Goal: Transaction & Acquisition: Purchase product/service

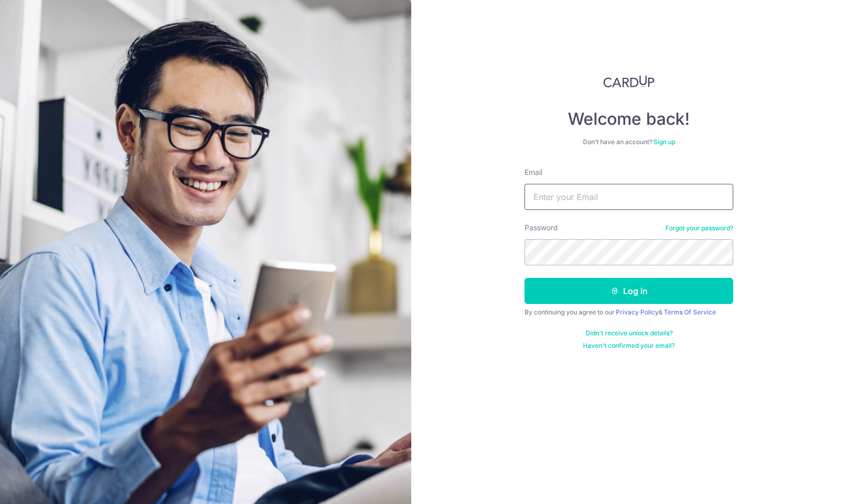
type input "kristoffer.munden@gmail.com"
click at [629, 291] on button "Log in" at bounding box center [629, 291] width 209 height 26
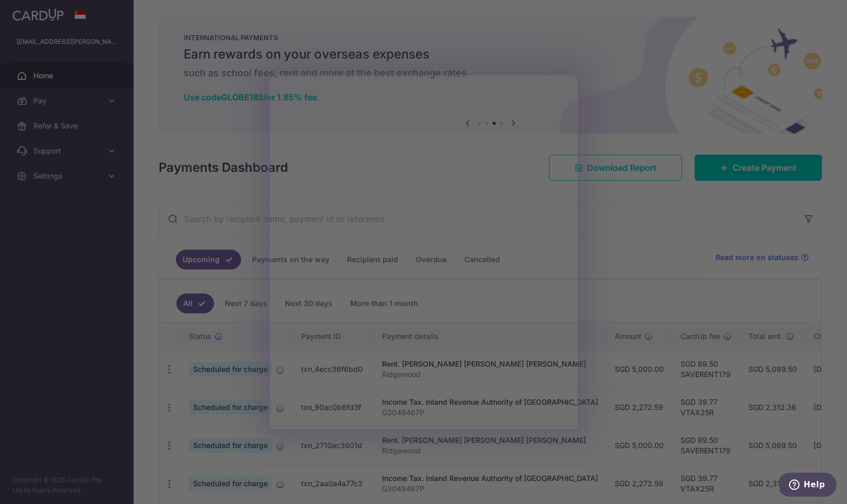
click at [584, 276] on div at bounding box center [428, 254] width 856 height 509
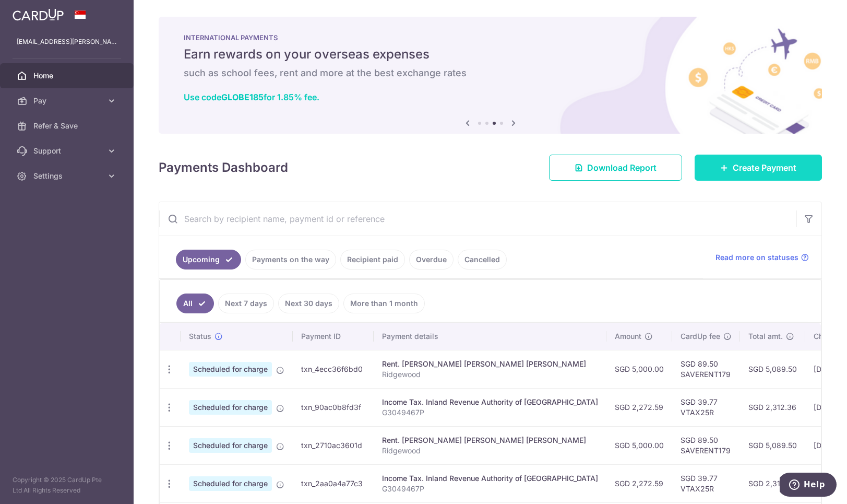
click at [772, 177] on link "Create Payment" at bounding box center [758, 168] width 127 height 26
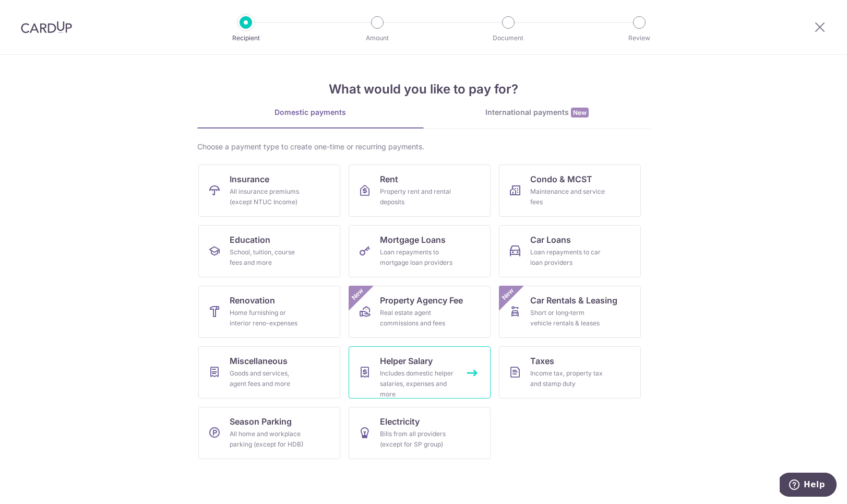
click at [430, 385] on div "Includes domestic helper salaries, expenses and more" at bounding box center [417, 383] width 75 height 31
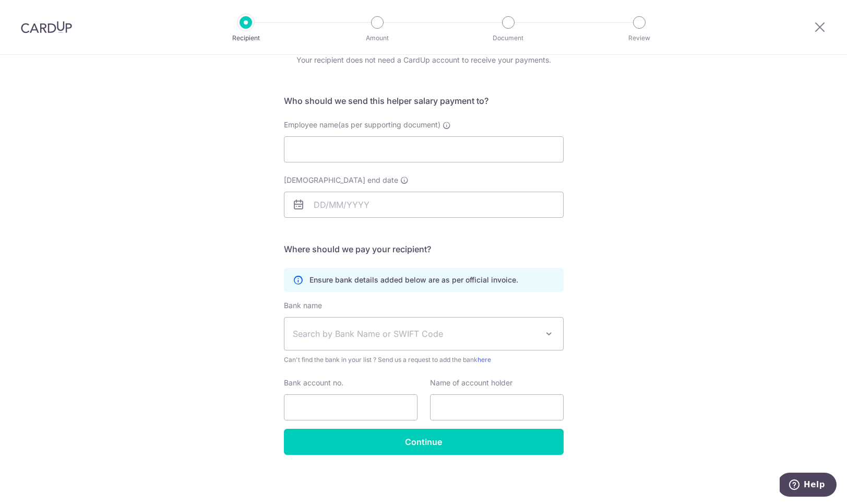
scroll to position [48, 0]
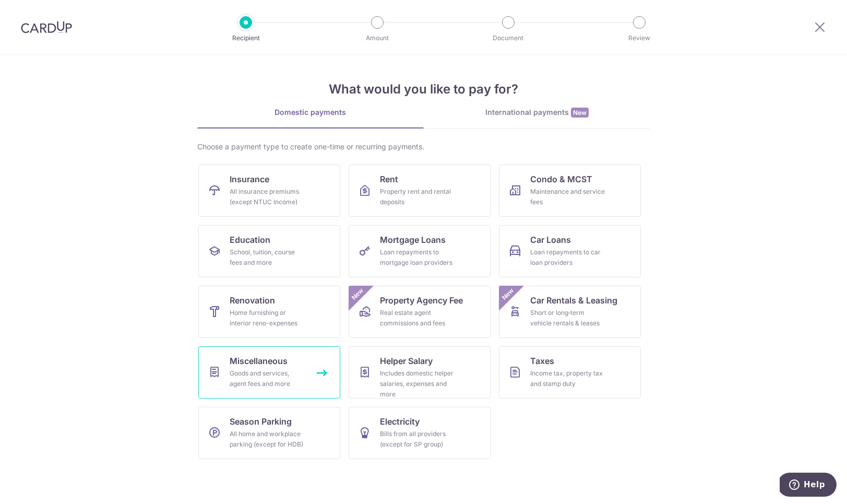
click at [216, 366] on icon at bounding box center [214, 372] width 13 height 13
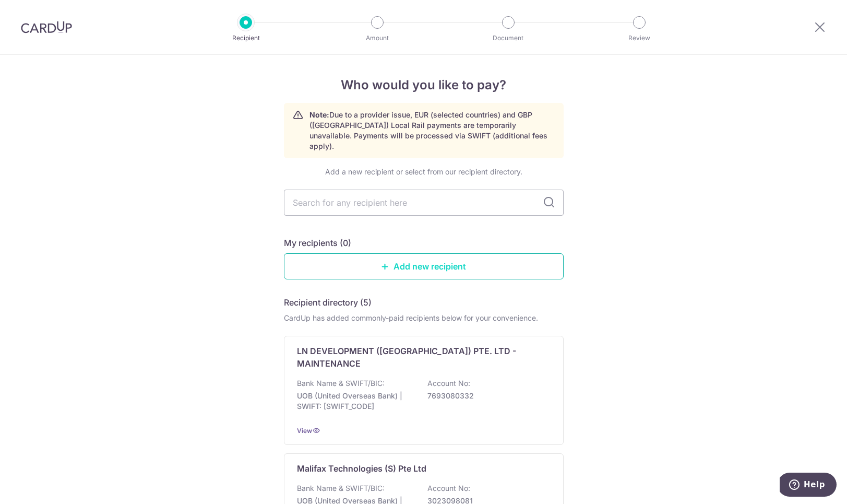
click at [388, 253] on link "Add new recipient" at bounding box center [424, 266] width 280 height 26
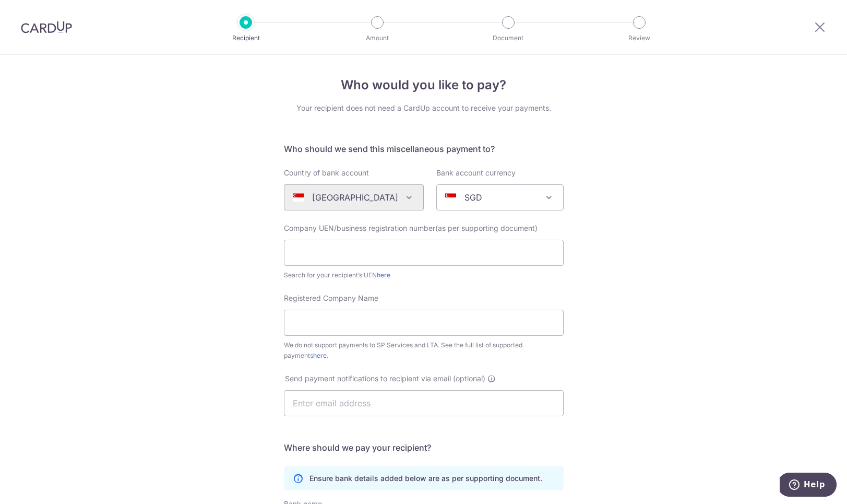
click at [276, 390] on div "Who would you like to pay? Your recipient does not need a CardUp account to rec…" at bounding box center [423, 378] width 847 height 647
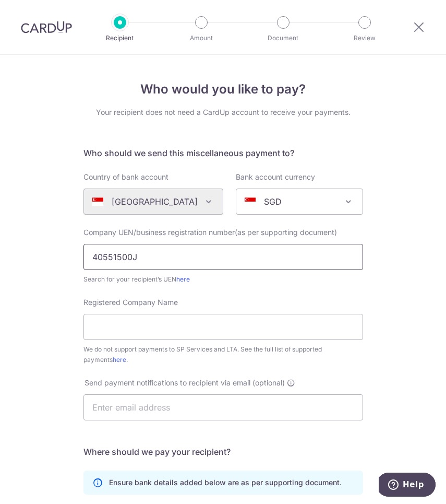
type input "40551500J"
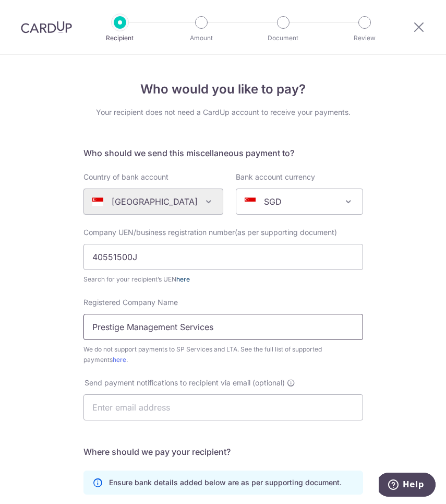
type input "Prestige Management Services"
click at [181, 278] on link "here" at bounding box center [183, 279] width 14 height 8
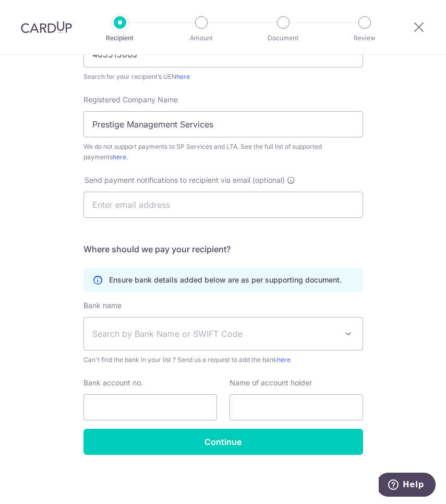
scroll to position [203, 0]
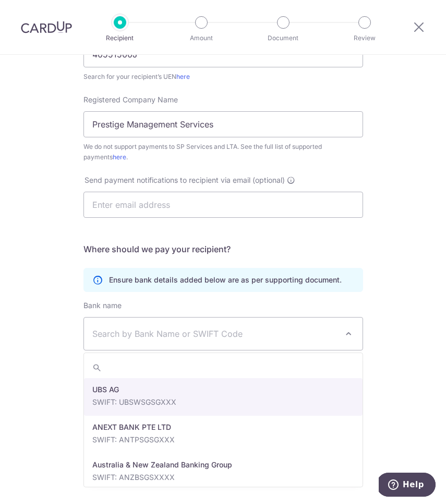
click at [283, 331] on span "Search by Bank Name or SWIFT Code" at bounding box center [214, 333] width 245 height 13
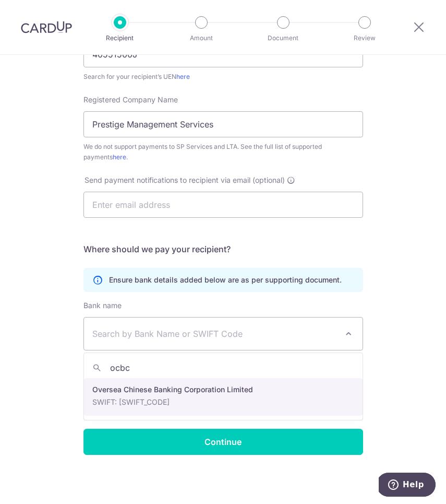
type input "ocbc"
select select "12"
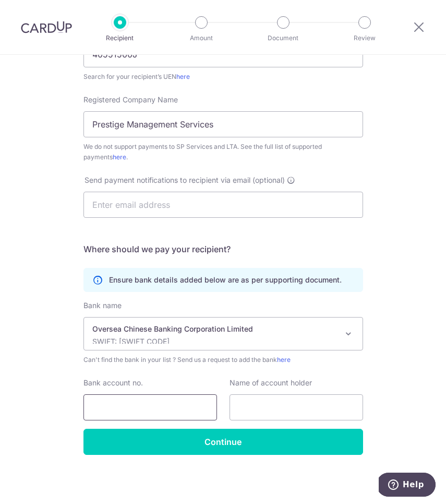
click at [196, 405] on input "Bank account no." at bounding box center [151, 407] width 134 height 26
type input "508876752001"
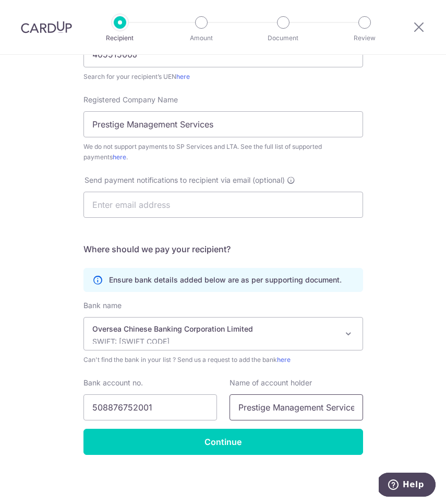
type input "Prestige Management Services"
click at [387, 353] on div "Who would you like to pay? Your recipient does not need a CardUp account to rec…" at bounding box center [223, 177] width 446 height 651
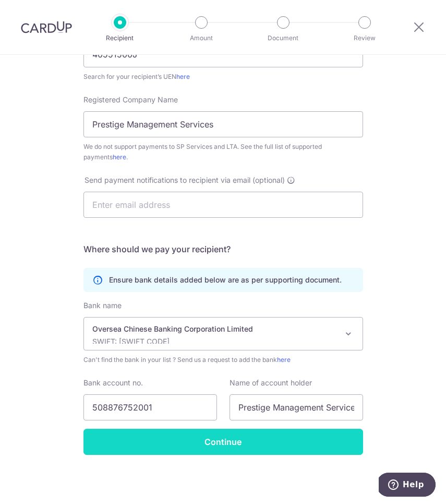
click at [274, 454] on input "Continue" at bounding box center [224, 442] width 280 height 26
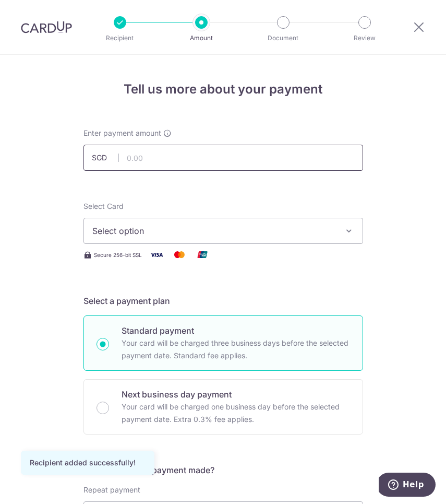
click at [140, 163] on input "text" at bounding box center [224, 158] width 280 height 26
type input "4,213.10"
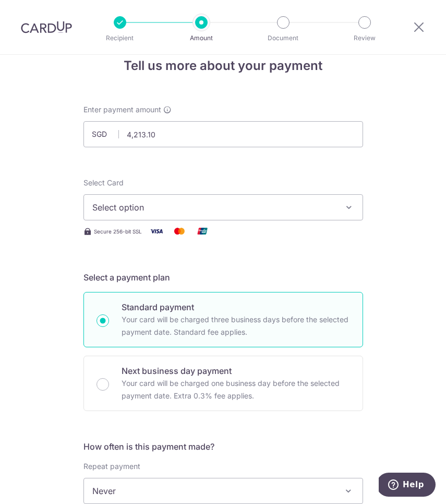
click at [188, 204] on span "Select option" at bounding box center [213, 207] width 243 height 13
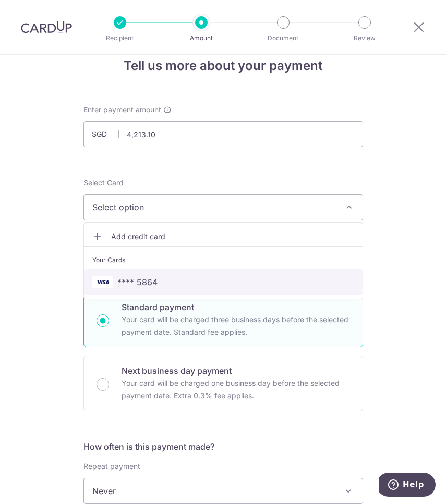
click at [198, 286] on span "**** 5864" at bounding box center [223, 282] width 262 height 13
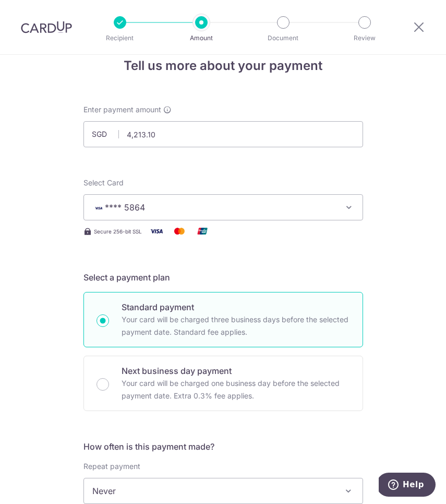
click at [53, 267] on div "Tell us more about your payment Enter payment amount SGD 4,213.10 4213.10 Recip…" at bounding box center [223, 505] width 446 height 949
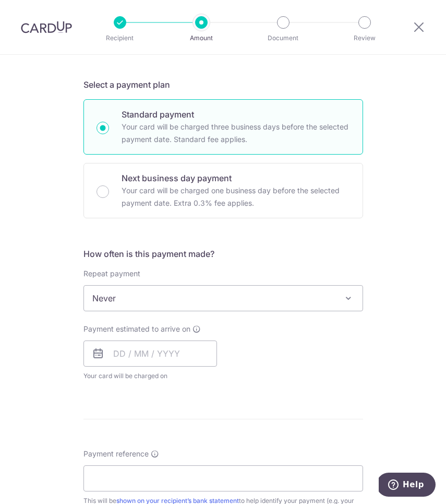
scroll to position [247, 0]
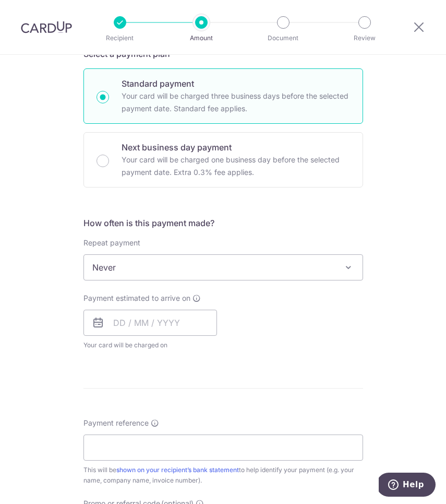
click at [96, 324] on icon at bounding box center [98, 322] width 13 height 13
click at [121, 321] on input "text" at bounding box center [151, 323] width 134 height 26
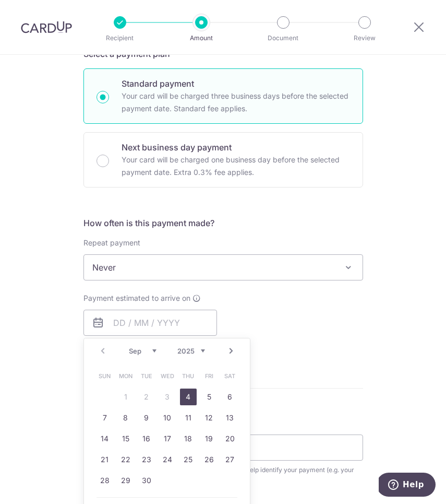
click at [190, 394] on link "4" at bounding box center [188, 396] width 17 height 17
type input "04/09/2025"
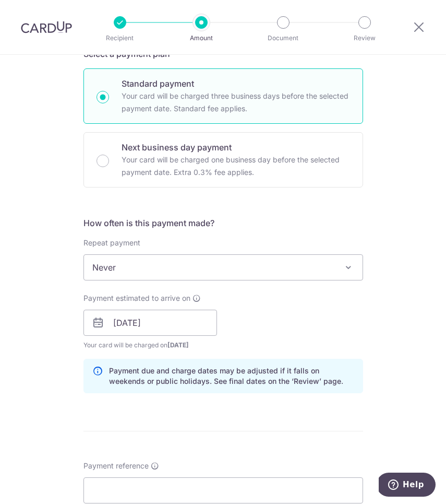
click at [280, 337] on div "Payment estimated to arrive on 04/09/2025 Prev Next Sep Oct Nov Dec 2025 2026 2…" at bounding box center [223, 321] width 292 height 57
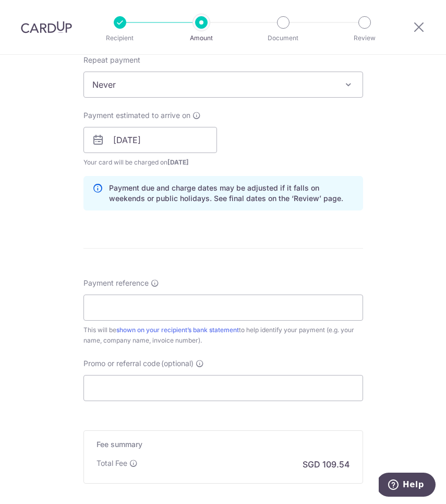
scroll to position [487, 0]
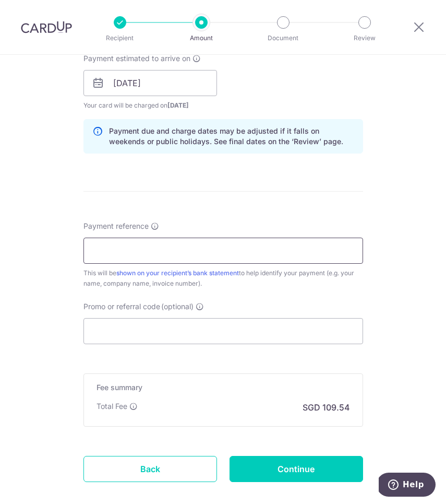
click at [233, 248] on input "Payment reference" at bounding box center [224, 251] width 280 height 26
type input "S"
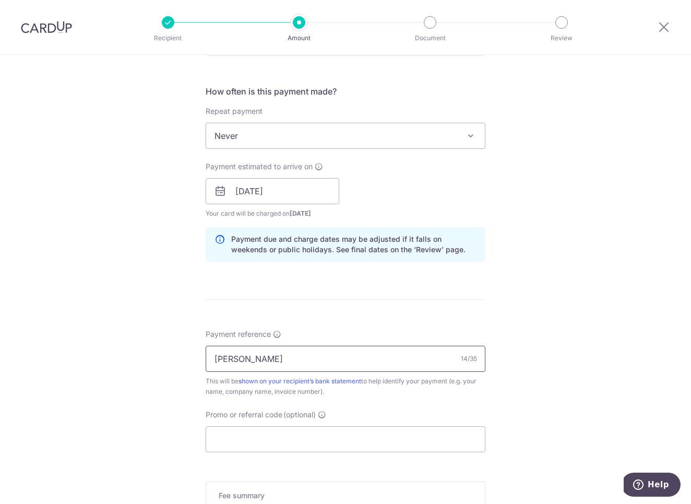
scroll to position [455, 0]
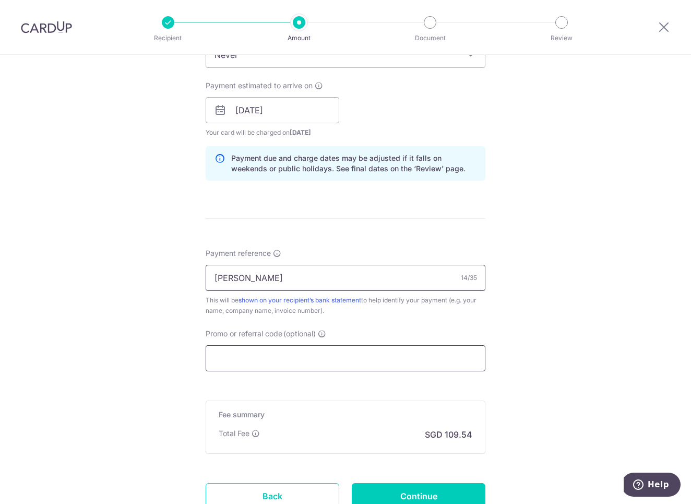
type input "Nadia Alsagoff"
click at [333, 349] on input "Promo or referral code (optional)" at bounding box center [346, 358] width 280 height 26
paste input "OFF225"
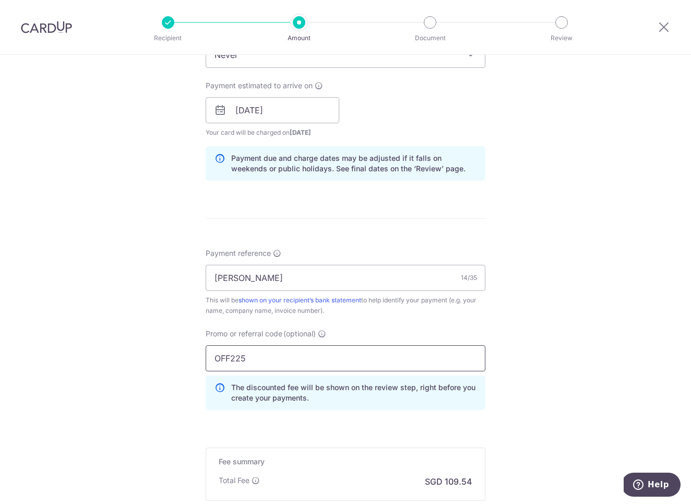
type input "OFF225"
click at [155, 370] on div "Tell us more about your payment Enter payment amount SGD 4,213.10 4213.10 Recip…" at bounding box center [345, 117] width 691 height 1034
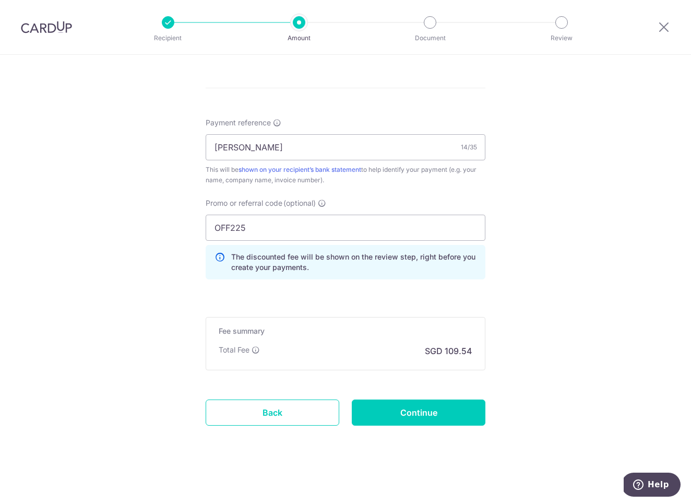
scroll to position [585, 0]
click at [446, 419] on input "Continue" at bounding box center [419, 412] width 134 height 26
type input "Create Schedule"
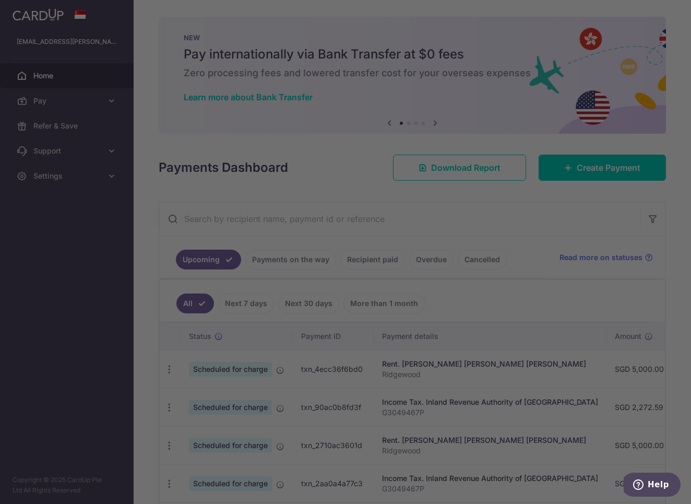
click at [446, 341] on div at bounding box center [349, 254] width 698 height 509
click at [77, 132] on div at bounding box center [349, 254] width 698 height 509
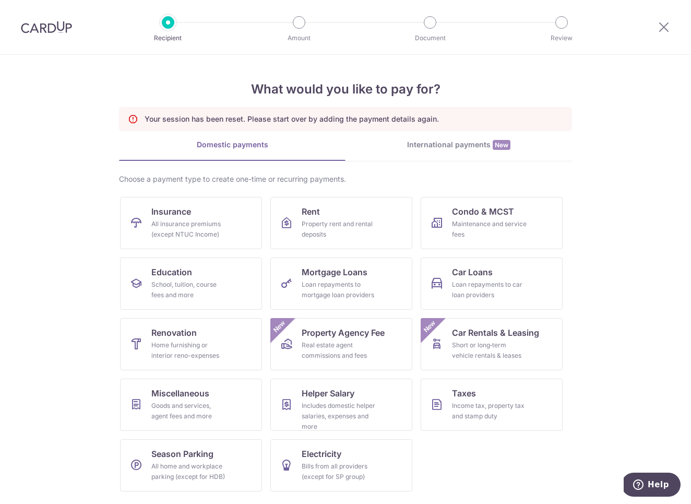
click at [84, 328] on section "What would you like to pay for? Your session has been reset. Please start over …" at bounding box center [345, 279] width 691 height 449
click at [173, 405] on div "Goods and services, agent fees and more" at bounding box center [188, 410] width 75 height 21
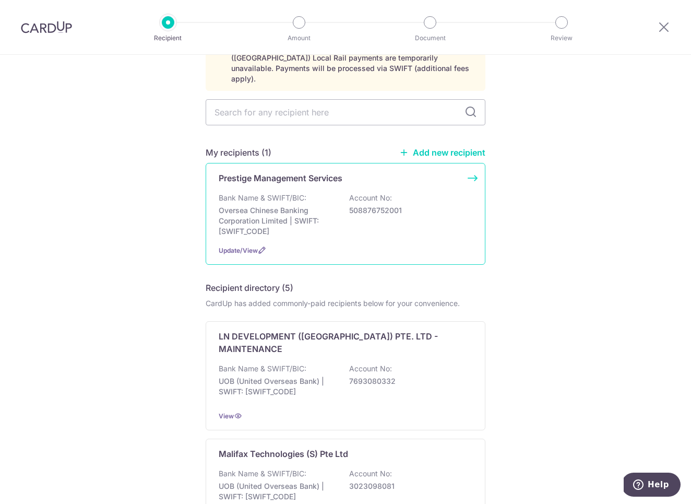
scroll to position [65, 0]
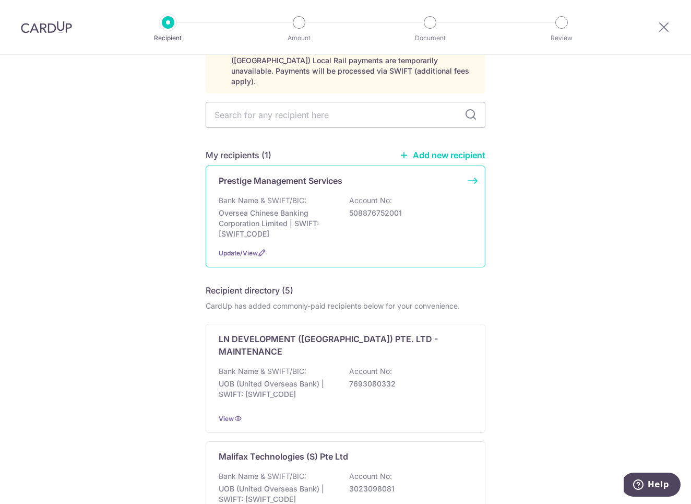
click at [276, 183] on div "Prestige Management Services Bank Name & SWIFT/BIC: Oversea Chinese Banking Cor…" at bounding box center [346, 216] width 280 height 102
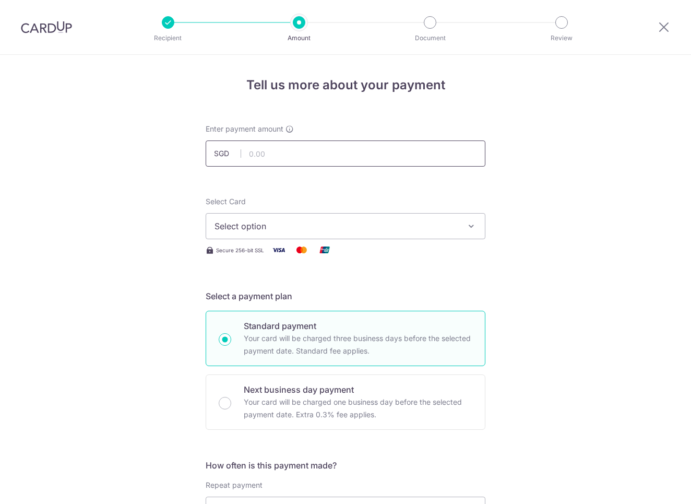
click at [373, 155] on input "text" at bounding box center [346, 153] width 280 height 26
type input "4,213.10"
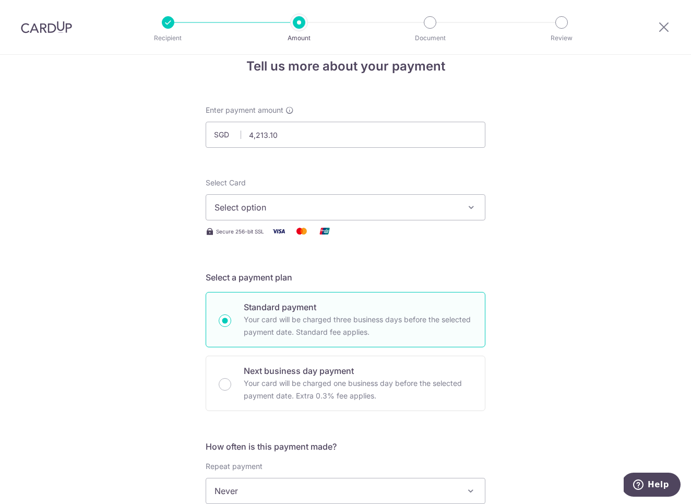
click at [389, 210] on span "Select option" at bounding box center [336, 207] width 243 height 13
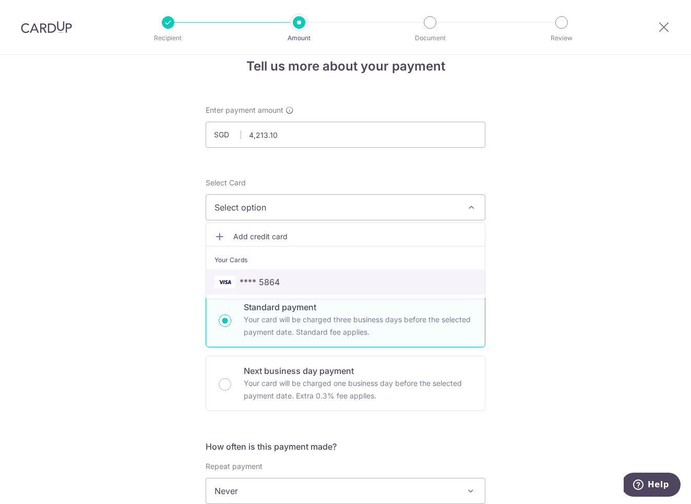
click at [383, 278] on span "**** 5864" at bounding box center [346, 282] width 262 height 13
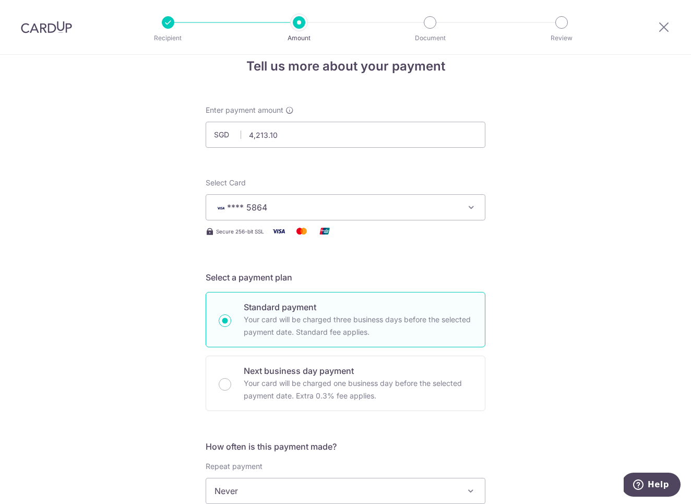
click at [537, 260] on div "Tell us more about your payment Enter payment amount SGD 4,213.10 4213.10 Selec…" at bounding box center [345, 508] width 691 height 944
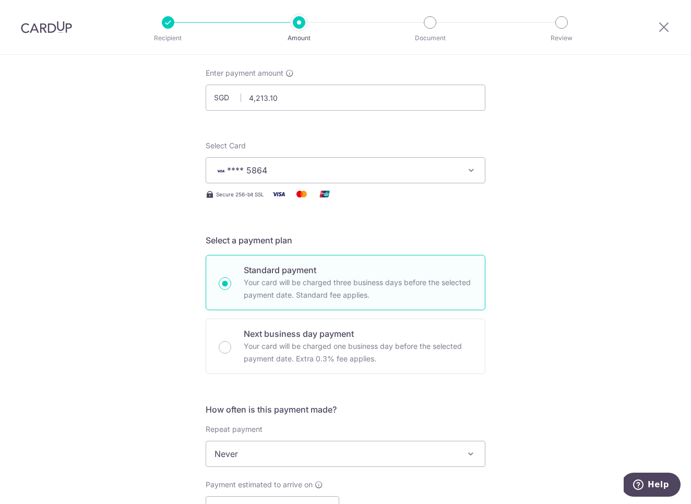
scroll to position [210, 0]
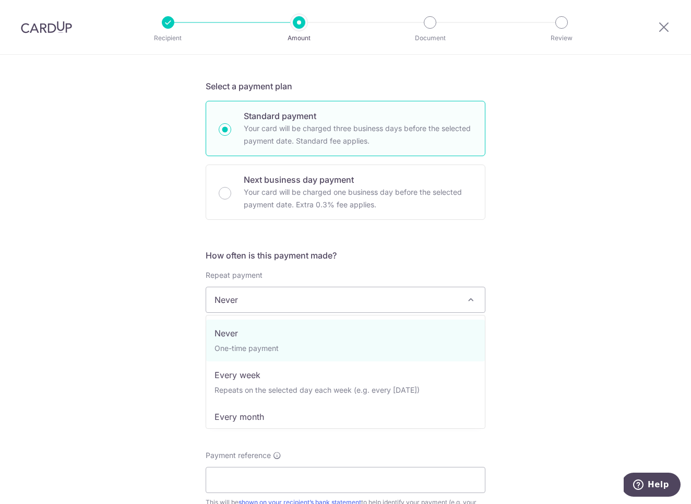
click at [411, 303] on span "Never" at bounding box center [345, 299] width 279 height 25
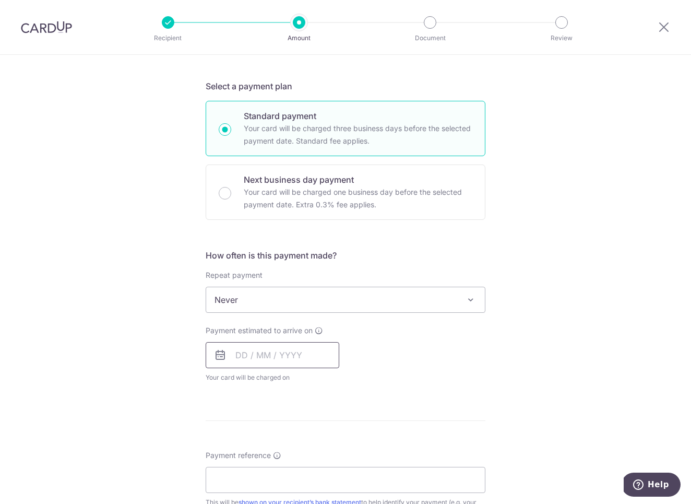
click at [308, 359] on input "text" at bounding box center [273, 355] width 134 height 26
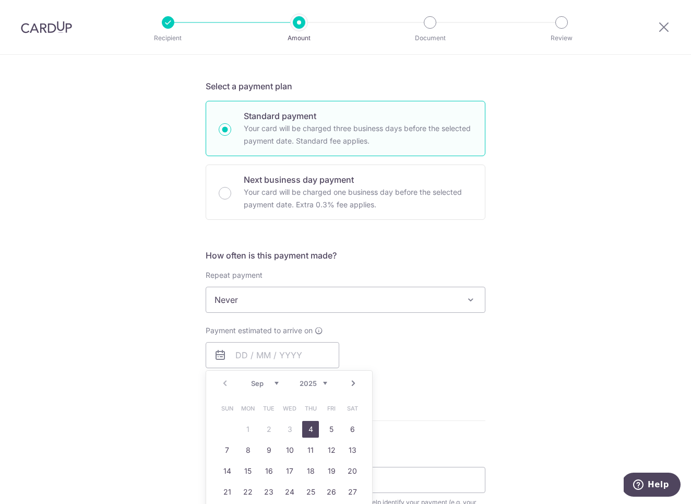
click at [308, 428] on link "4" at bounding box center [310, 429] width 17 height 17
type input "[DATE]"
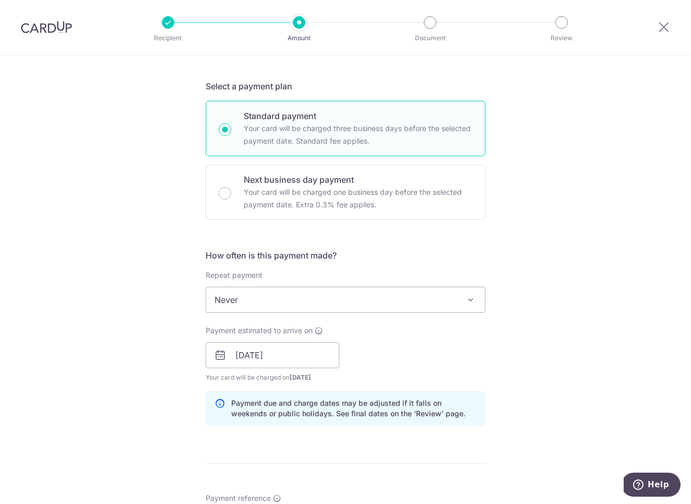
scroll to position [332, 0]
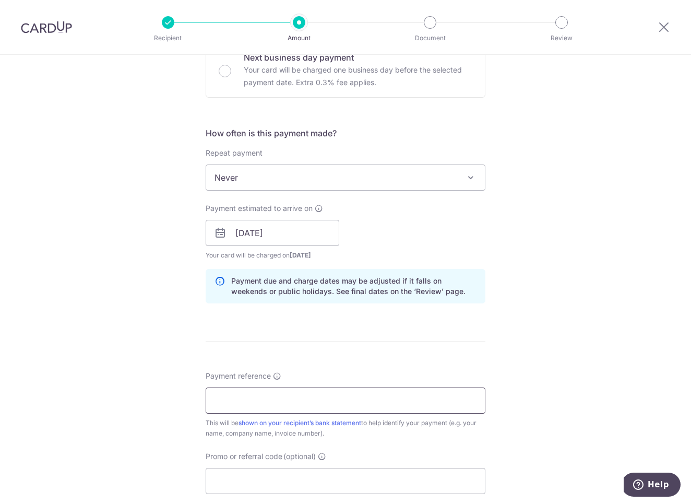
click at [312, 401] on input "Payment reference" at bounding box center [346, 400] width 280 height 26
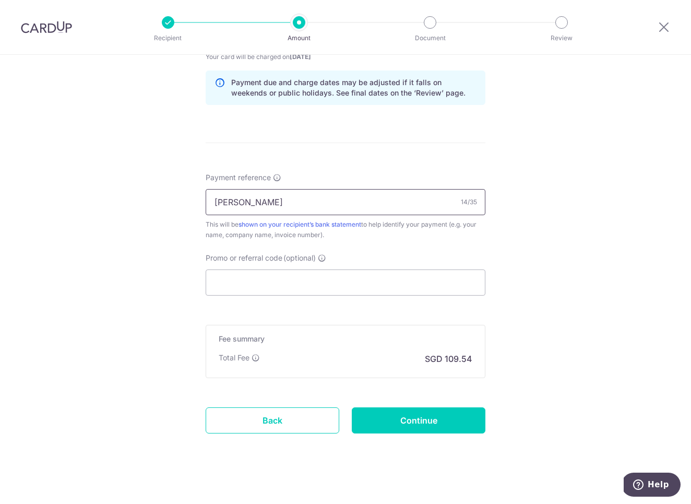
type input "[PERSON_NAME]"
paste input "OFF225"
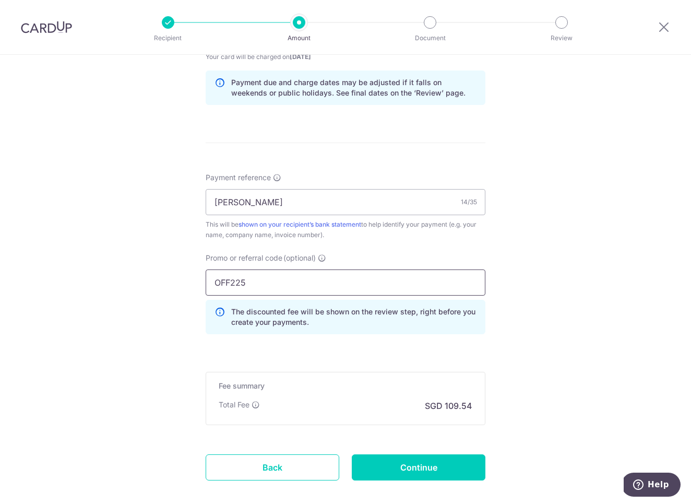
type input "OFF225"
click at [562, 323] on div "Tell us more about your payment Enter payment amount SGD 4,213.10 4213.10 Selec…" at bounding box center [345, 41] width 691 height 1034
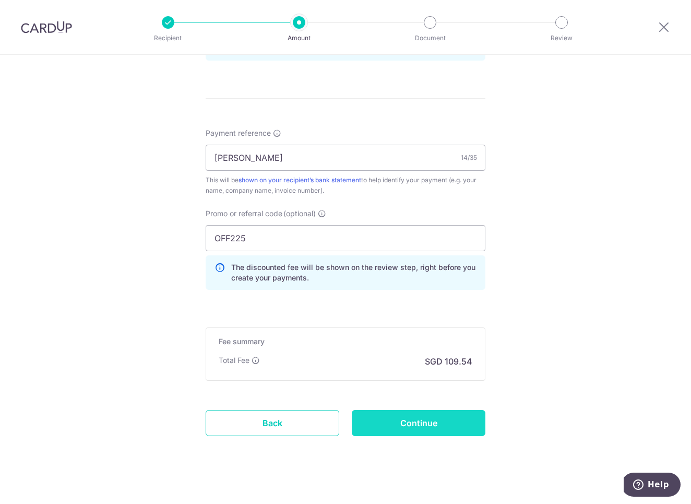
click at [455, 423] on input "Continue" at bounding box center [419, 423] width 134 height 26
type input "Create Schedule"
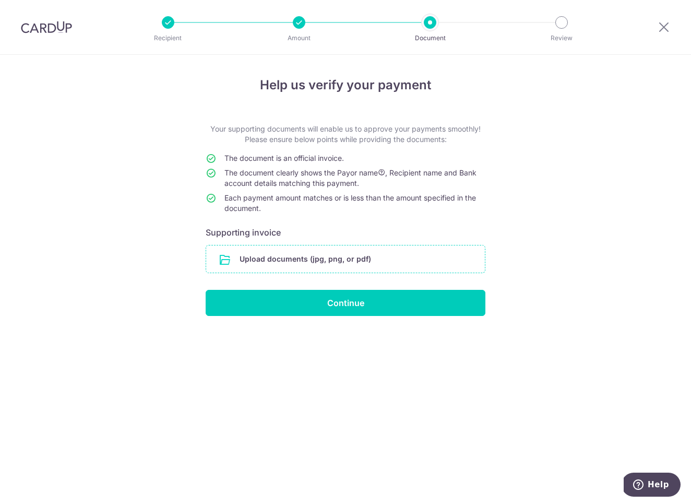
click at [368, 266] on input "file" at bounding box center [345, 258] width 279 height 27
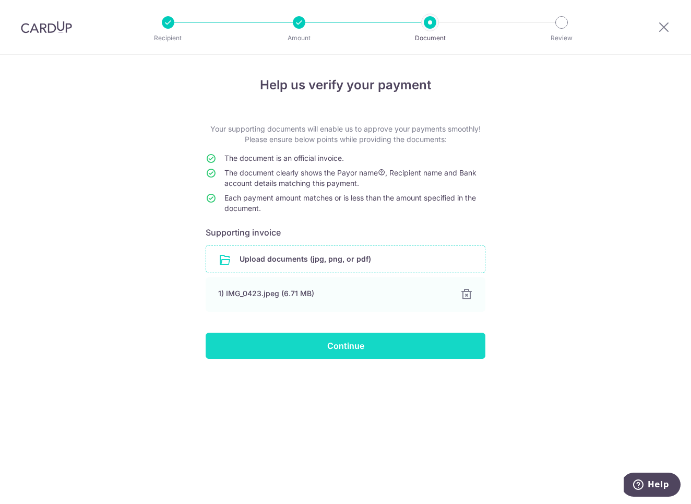
click at [325, 355] on input "Continue" at bounding box center [346, 346] width 280 height 26
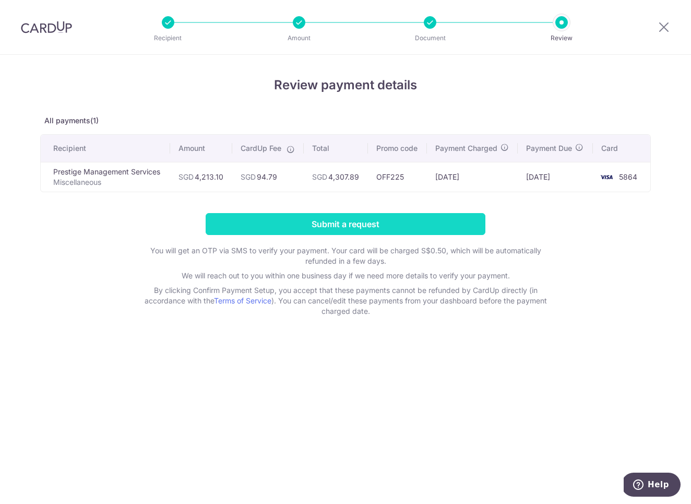
click at [341, 228] on input "Submit a request" at bounding box center [346, 224] width 280 height 22
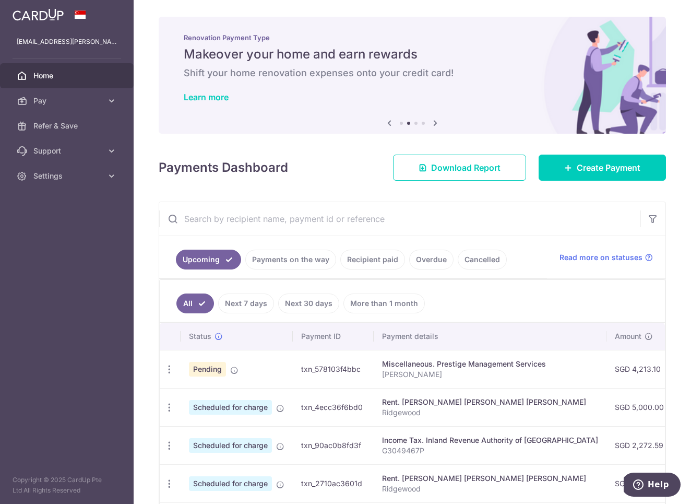
click at [341, 181] on div "× Pause Schedule Pause all future payments in this series Pause just this one p…" at bounding box center [412, 252] width 557 height 504
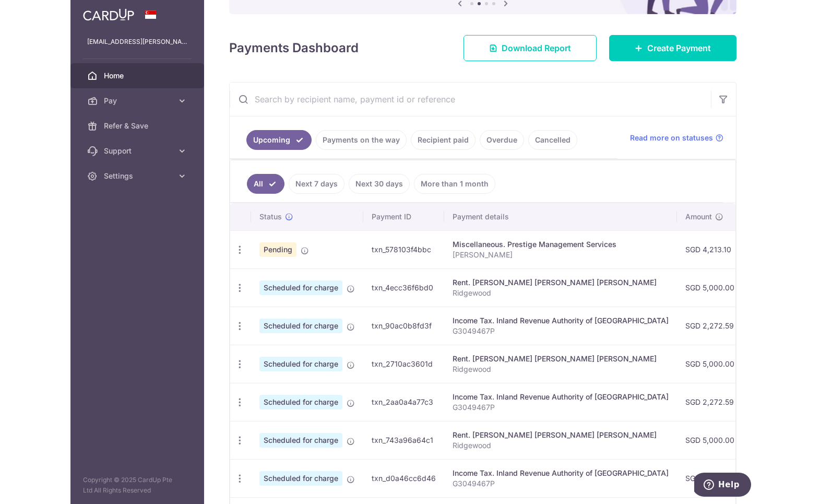
scroll to position [66, 0]
